Goal: Navigation & Orientation: Find specific page/section

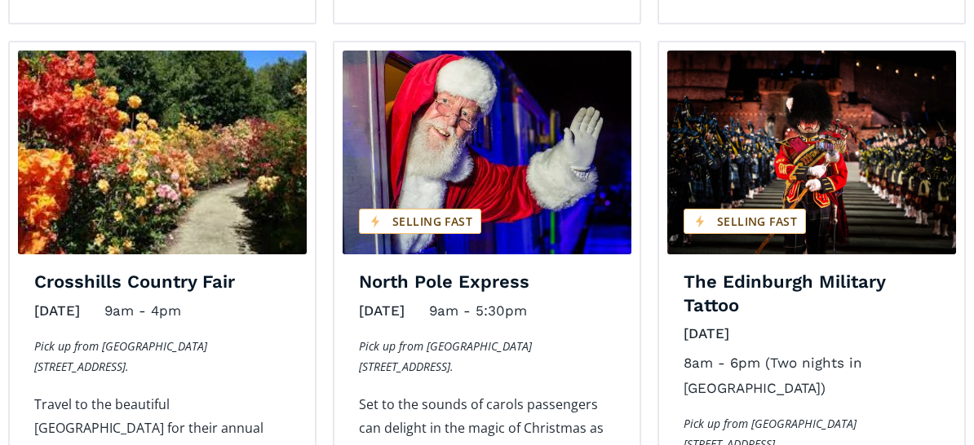
scroll to position [2692, 0]
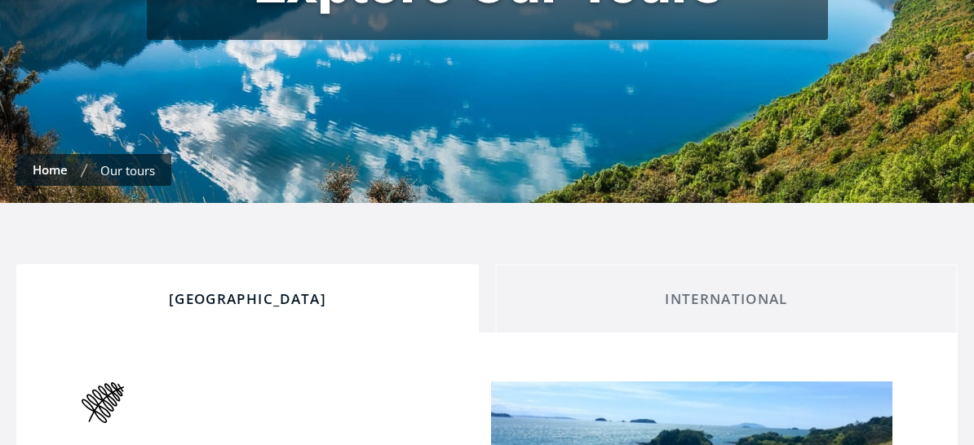
scroll to position [653, 0]
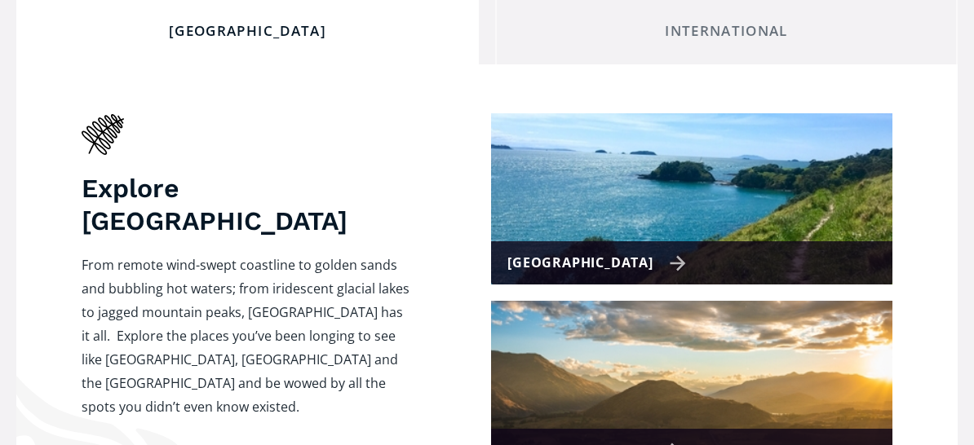
click at [642, 251] on div "[GEOGRAPHIC_DATA]" at bounding box center [596, 263] width 179 height 24
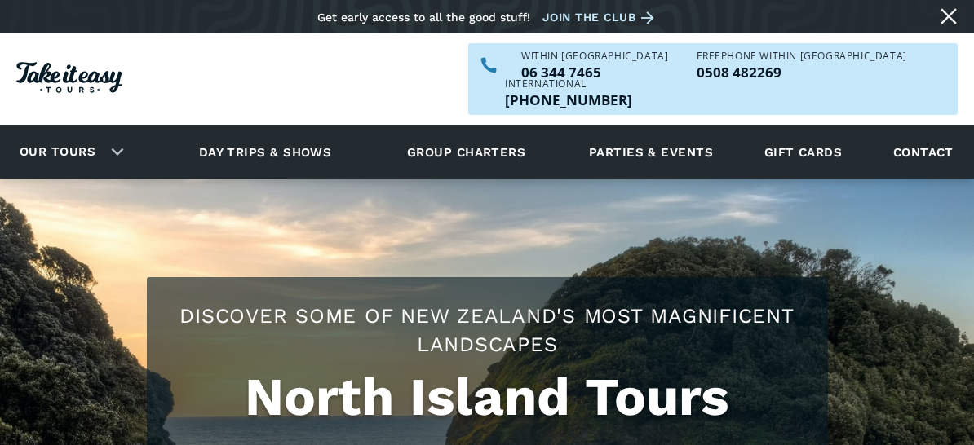
checkbox input "true"
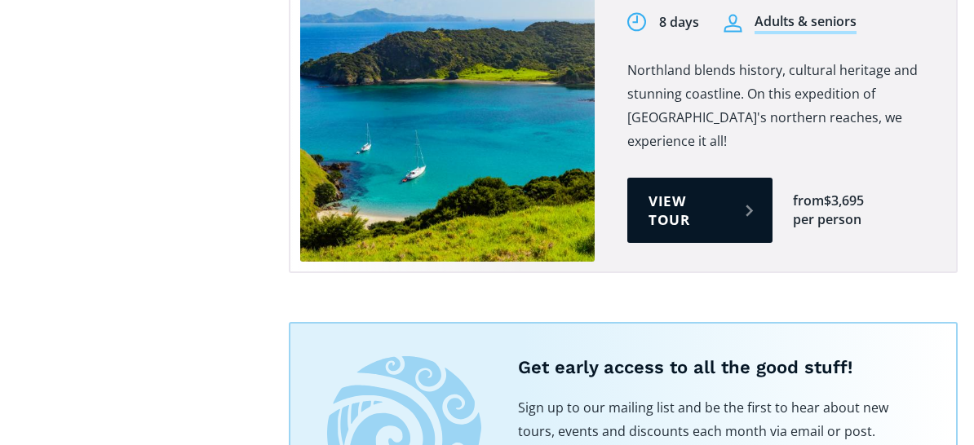
scroll to position [3182, 0]
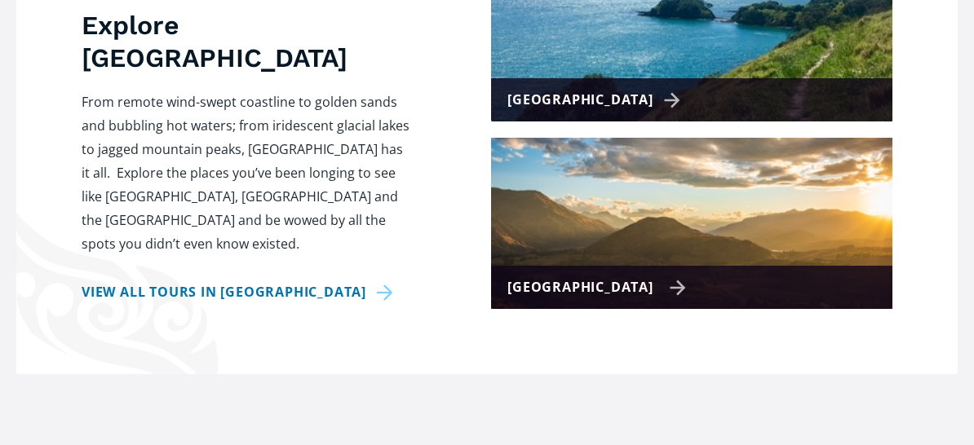
scroll to position [816, 0]
click at [640, 276] on div "[GEOGRAPHIC_DATA]" at bounding box center [596, 288] width 179 height 24
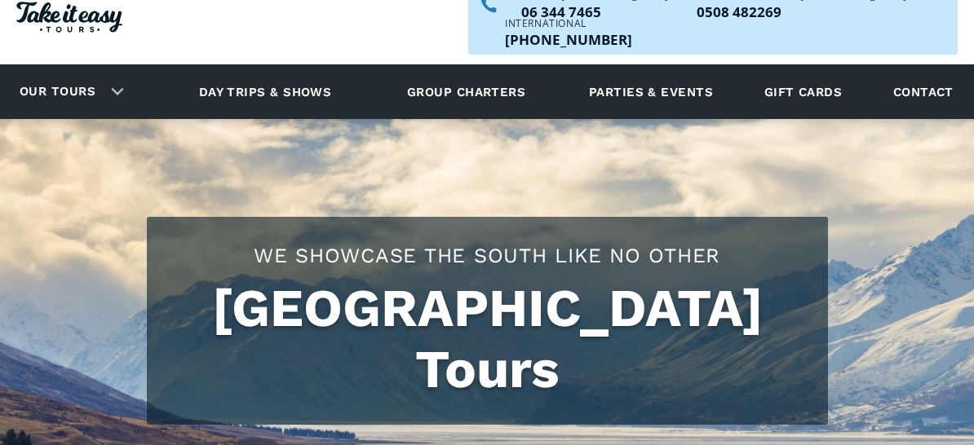
checkbox input "true"
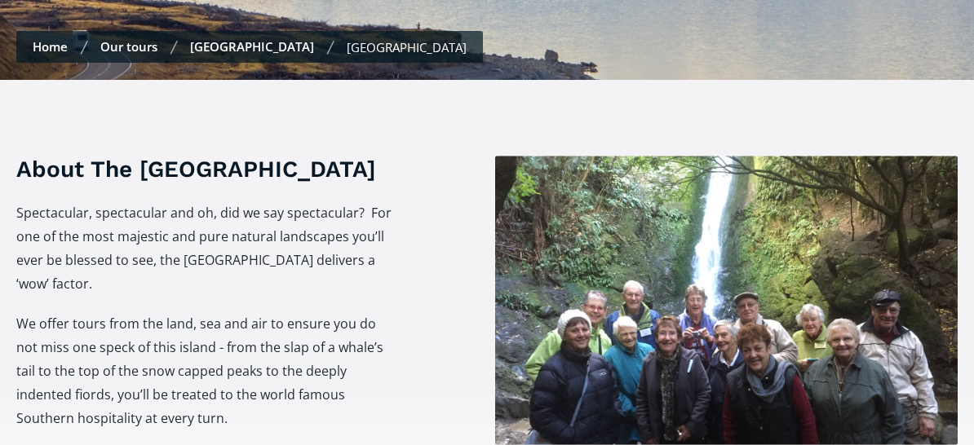
scroll to position [408, 0]
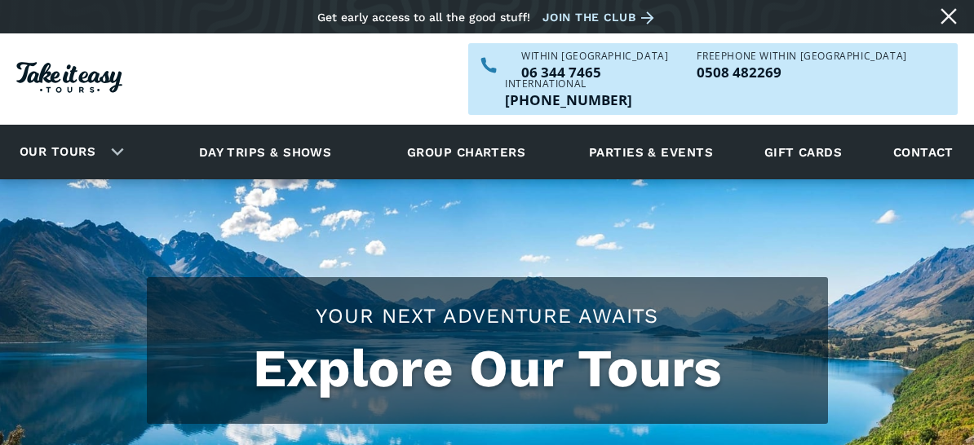
scroll to position [816, 0]
